Goal: Task Accomplishment & Management: Use online tool/utility

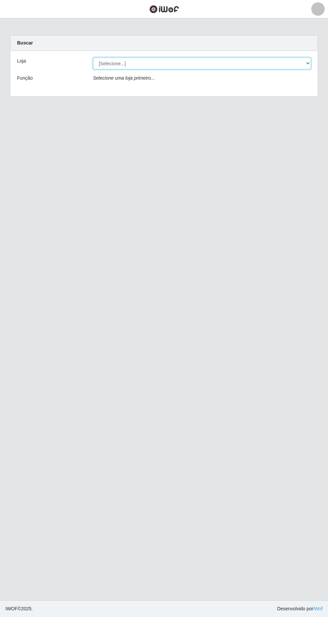
click at [156, 61] on select "[Selecione...] Extrabom - Loja 05 [GEOGRAPHIC_DATA]" at bounding box center [202, 64] width 218 height 12
select select "494"
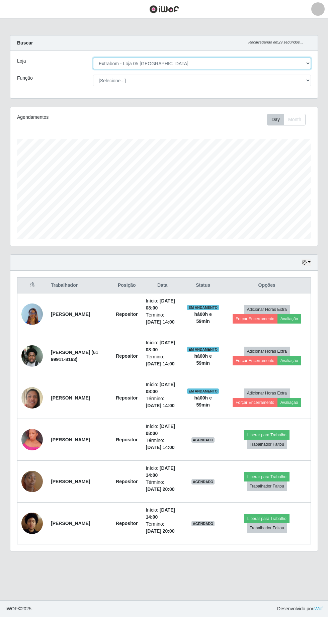
scroll to position [139, 307]
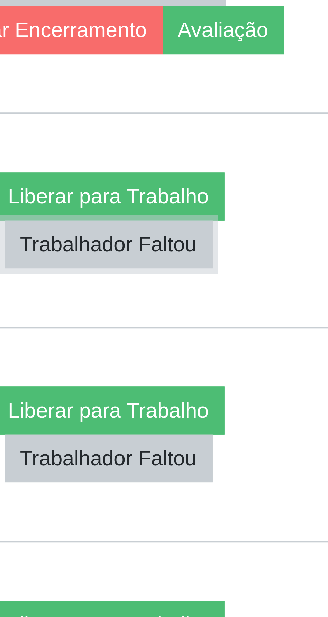
click at [285, 449] on button "Trabalhador Faltou" at bounding box center [267, 444] width 41 height 9
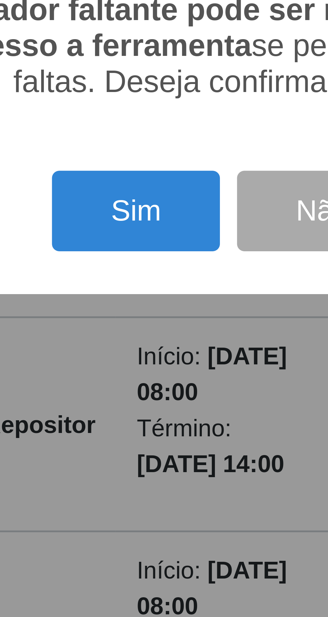
click at [149, 364] on button "Sim" at bounding box center [145, 356] width 32 height 16
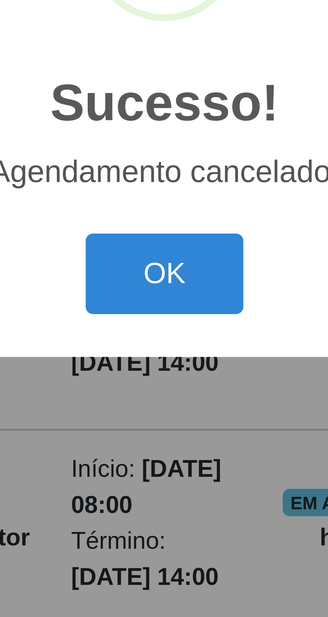
click at [165, 355] on button "OK" at bounding box center [164, 347] width 31 height 16
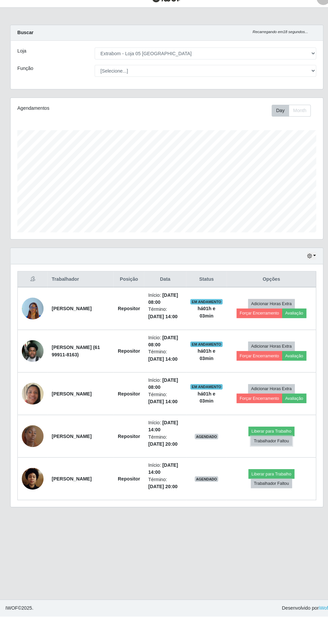
scroll to position [4, 0]
